Goal: Transaction & Acquisition: Book appointment/travel/reservation

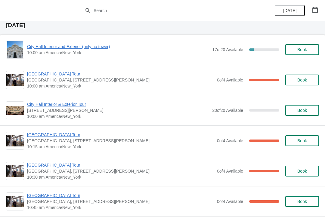
scroll to position [618, 0]
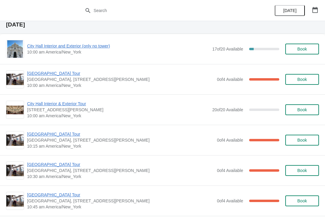
click at [303, 50] on span "Book" at bounding box center [302, 49] width 10 height 5
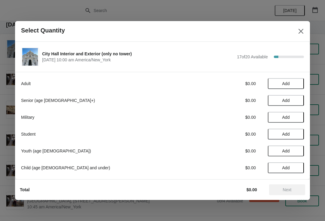
click at [294, 100] on span "Add" at bounding box center [285, 100] width 25 height 5
click at [297, 103] on icon at bounding box center [296, 101] width 6 height 6
click at [292, 186] on button "Next" at bounding box center [287, 190] width 36 height 11
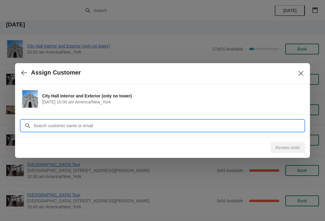
click at [204, 124] on input "Customer" at bounding box center [168, 125] width 271 height 11
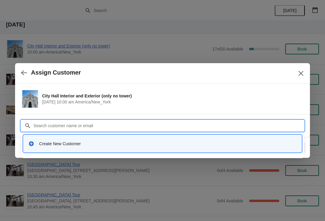
click at [111, 143] on div "Create New Customer" at bounding box center [168, 144] width 258 height 6
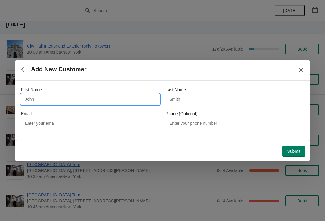
click at [123, 98] on input "First Name" at bounding box center [90, 99] width 138 height 11
type input "Ted"
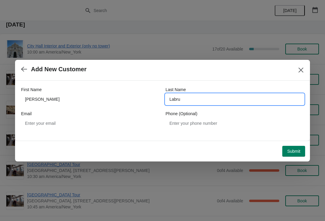
type input "Labrue"
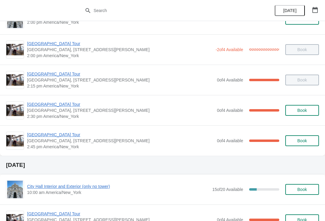
scroll to position [477, 0]
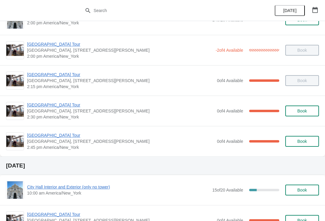
click at [62, 134] on span "[GEOGRAPHIC_DATA] Tour" at bounding box center [120, 135] width 187 height 6
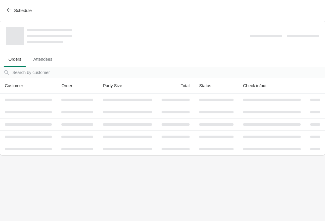
scroll to position [0, 0]
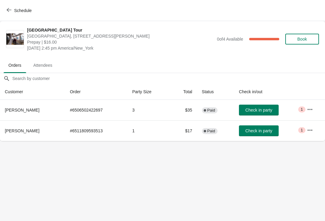
click at [10, 14] on button "Schedule" at bounding box center [19, 10] width 33 height 11
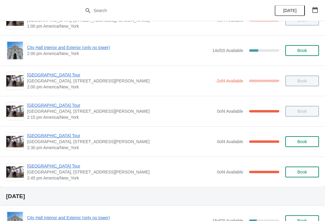
scroll to position [447, 0]
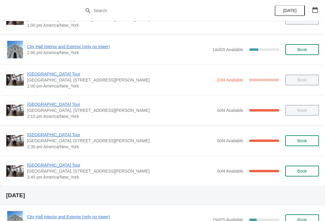
click at [63, 135] on span "[GEOGRAPHIC_DATA] Tour" at bounding box center [120, 135] width 187 height 6
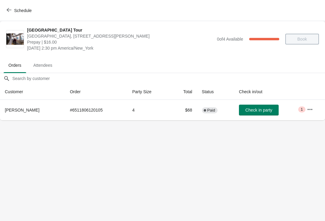
click at [11, 14] on button "Schedule" at bounding box center [19, 10] width 33 height 11
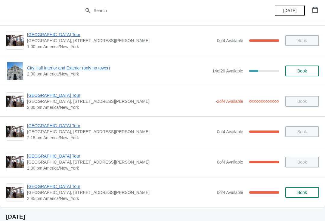
scroll to position [426, 0]
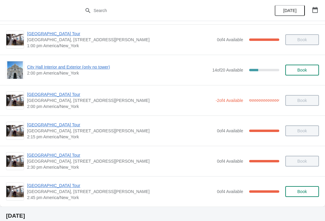
click at [64, 126] on span "[GEOGRAPHIC_DATA] Tour" at bounding box center [120, 125] width 187 height 6
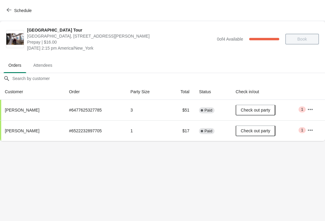
click at [12, 10] on span "Schedule" at bounding box center [20, 11] width 24 height 6
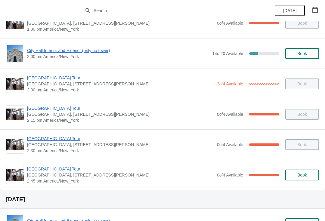
scroll to position [443, 0]
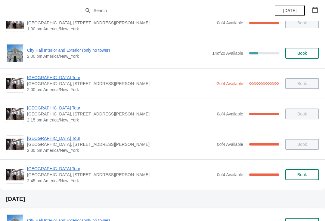
click at [61, 171] on span "[GEOGRAPHIC_DATA] Tour" at bounding box center [120, 169] width 187 height 6
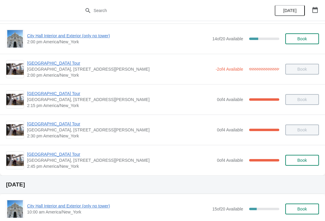
scroll to position [438, 0]
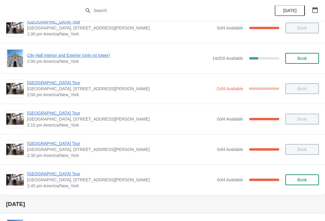
click at [56, 172] on span "[GEOGRAPHIC_DATA] Tour" at bounding box center [120, 174] width 187 height 6
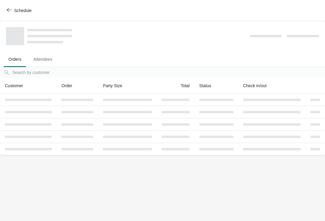
scroll to position [0, 0]
